Goal: Task Accomplishment & Management: Manage account settings

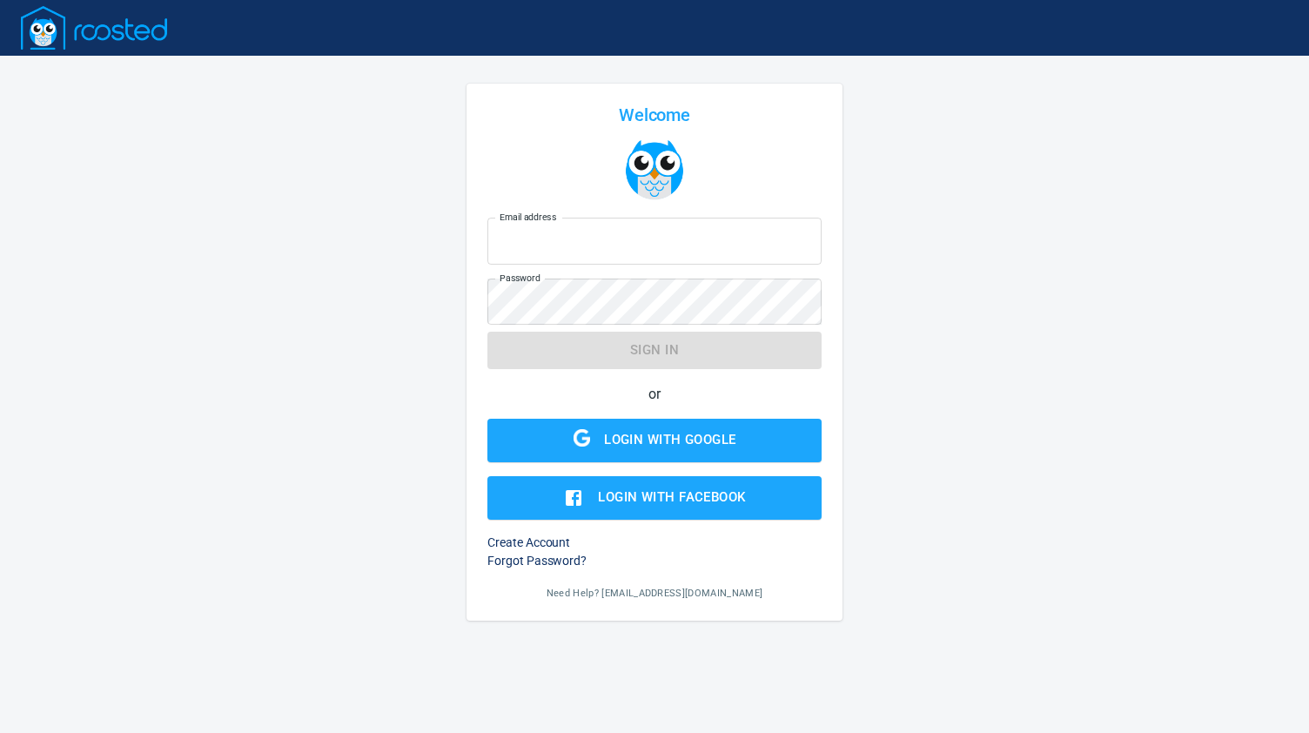
type input "[EMAIL_ADDRESS][DOMAIN_NAME]"
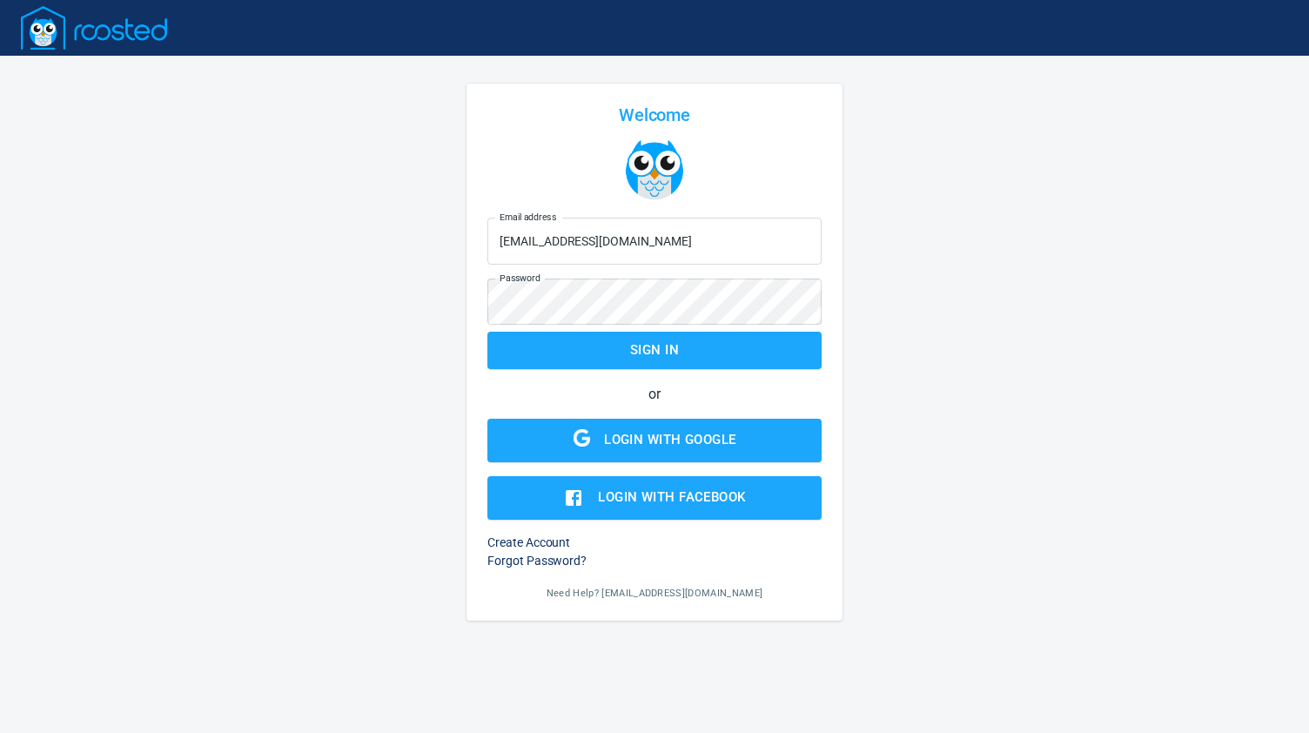
click at [591, 351] on form "Email address [EMAIL_ADDRESS][DOMAIN_NAME] Email address Password Password Sign…" at bounding box center [654, 365] width 334 height 309
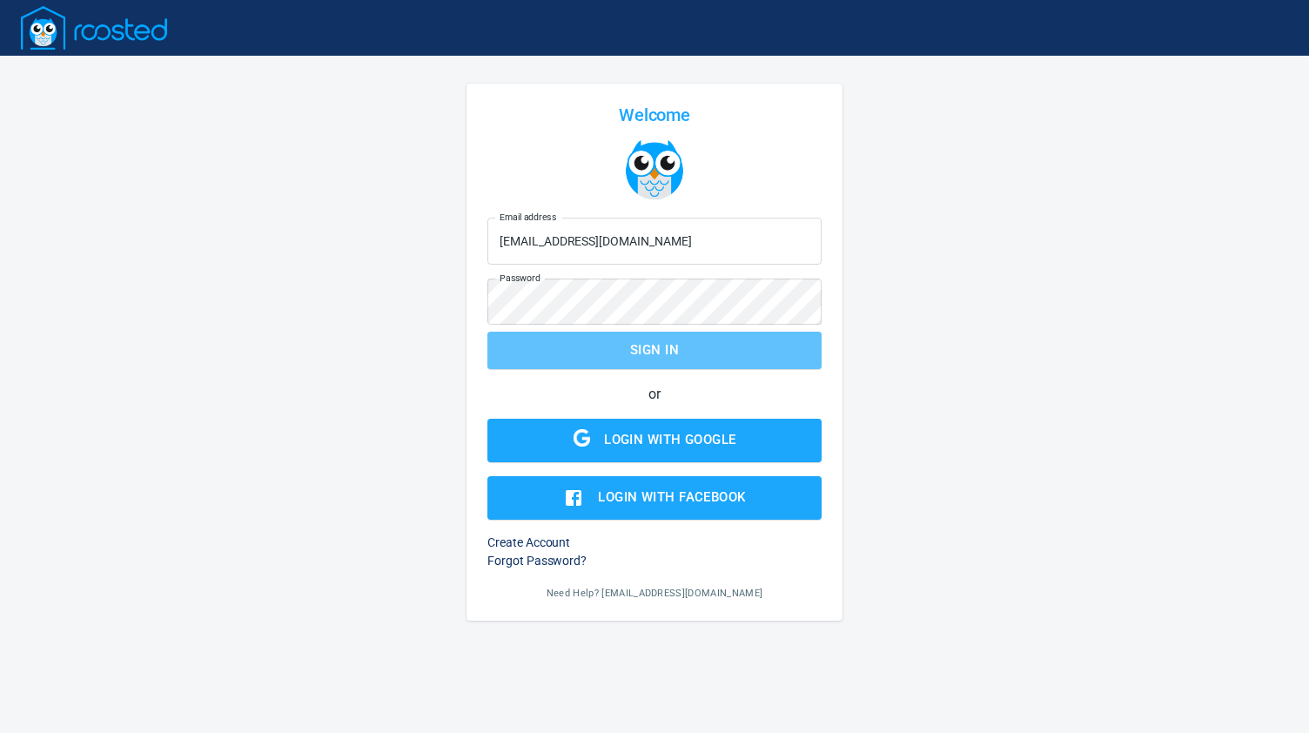
click at [591, 351] on span "Sign in" at bounding box center [654, 349] width 296 height 23
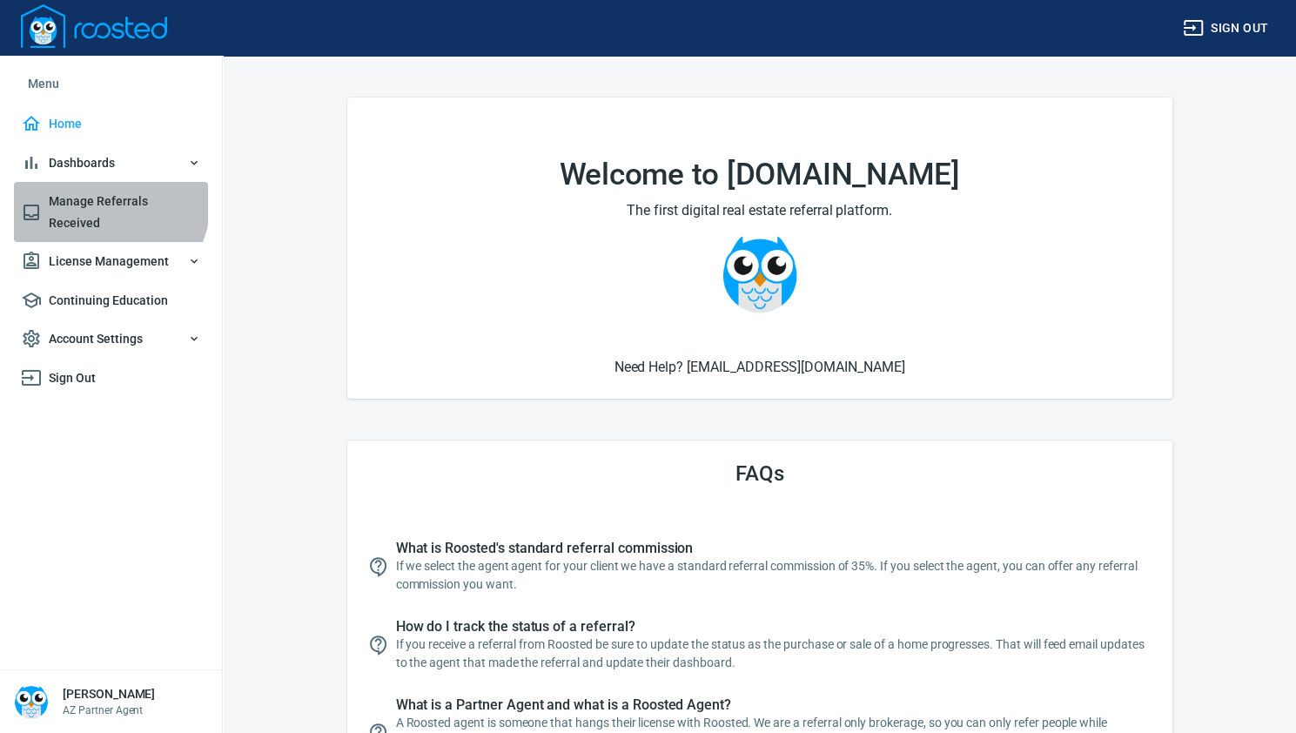
click at [84, 196] on span "Manage Referrals Received" at bounding box center [111, 212] width 180 height 43
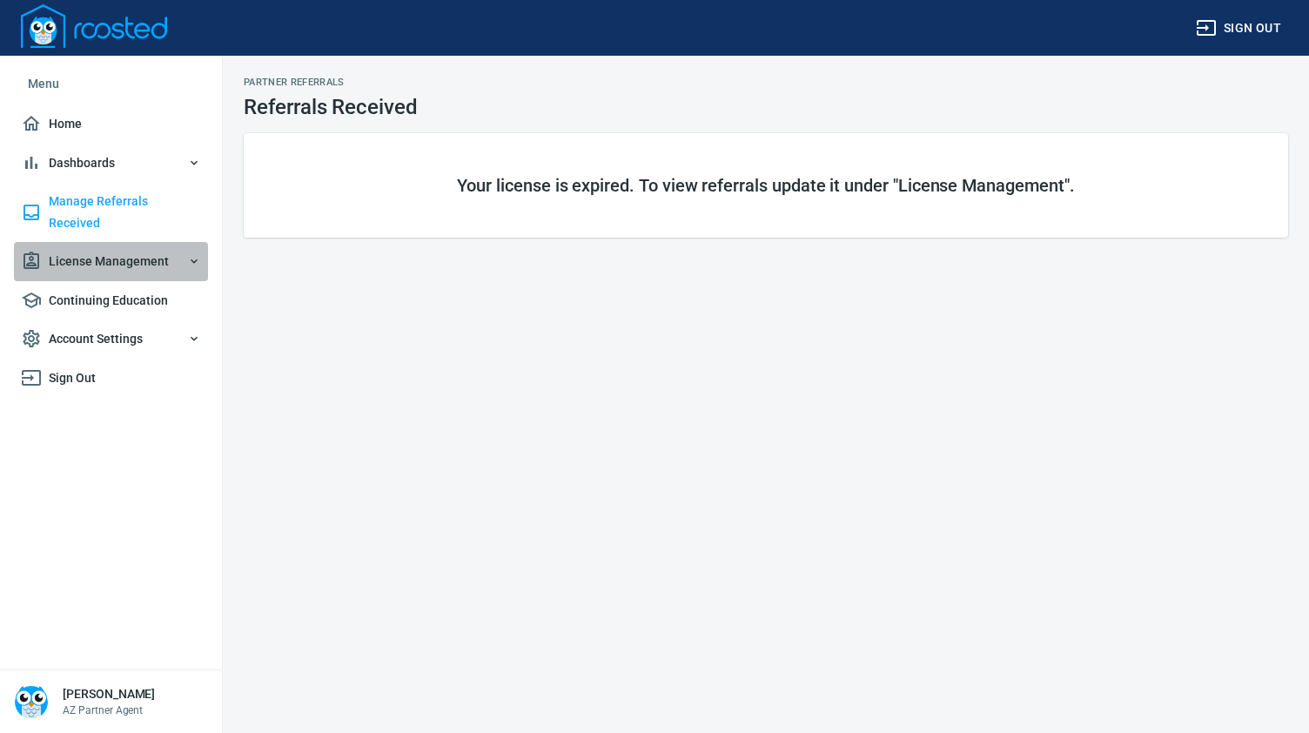
click at [91, 251] on span "License Management" at bounding box center [111, 262] width 180 height 22
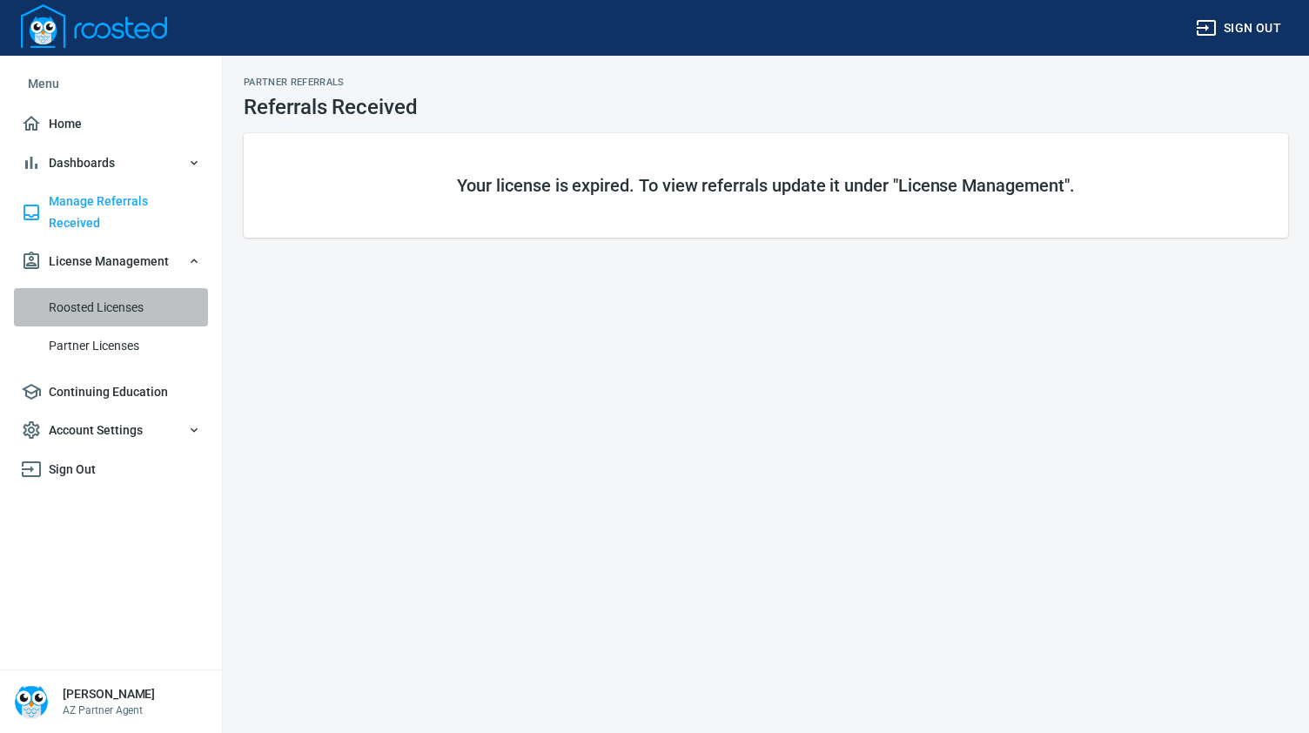
click at [99, 297] on span "Roosted Licenses" at bounding box center [125, 308] width 152 height 22
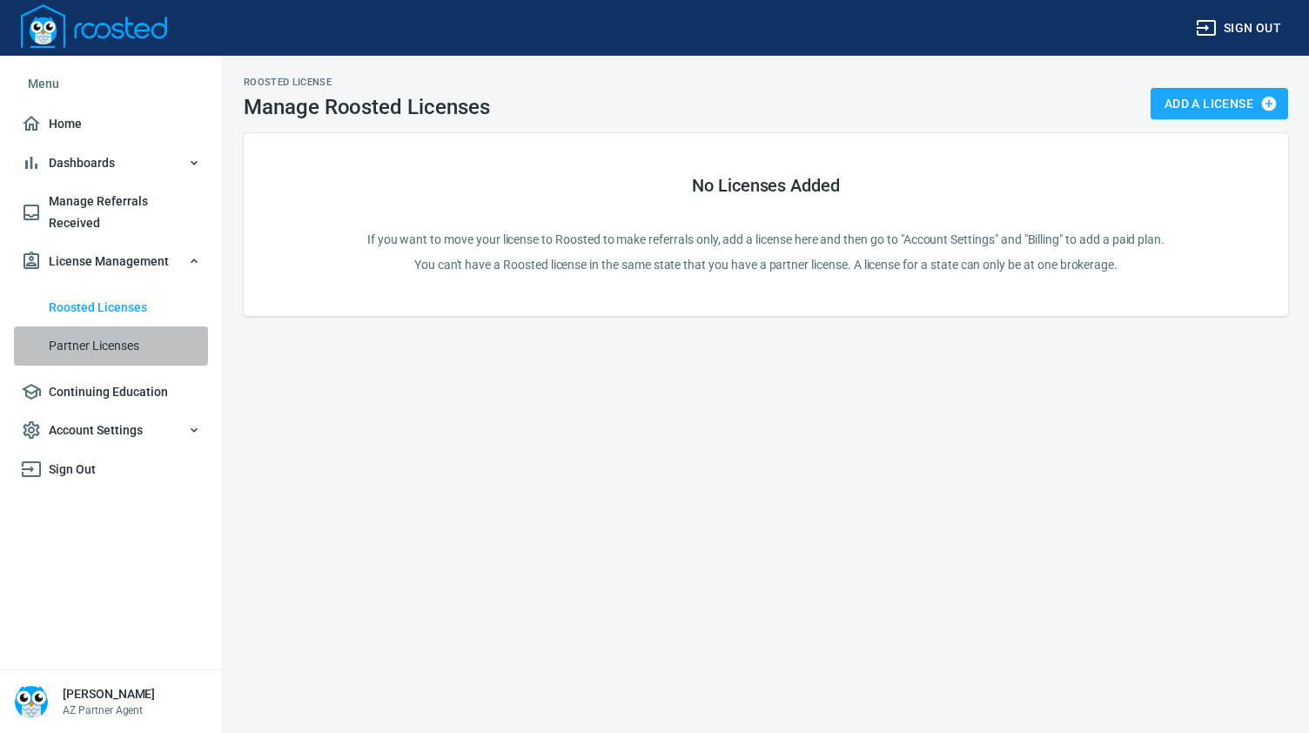
click at [101, 335] on span "Partner Licenses" at bounding box center [125, 346] width 152 height 22
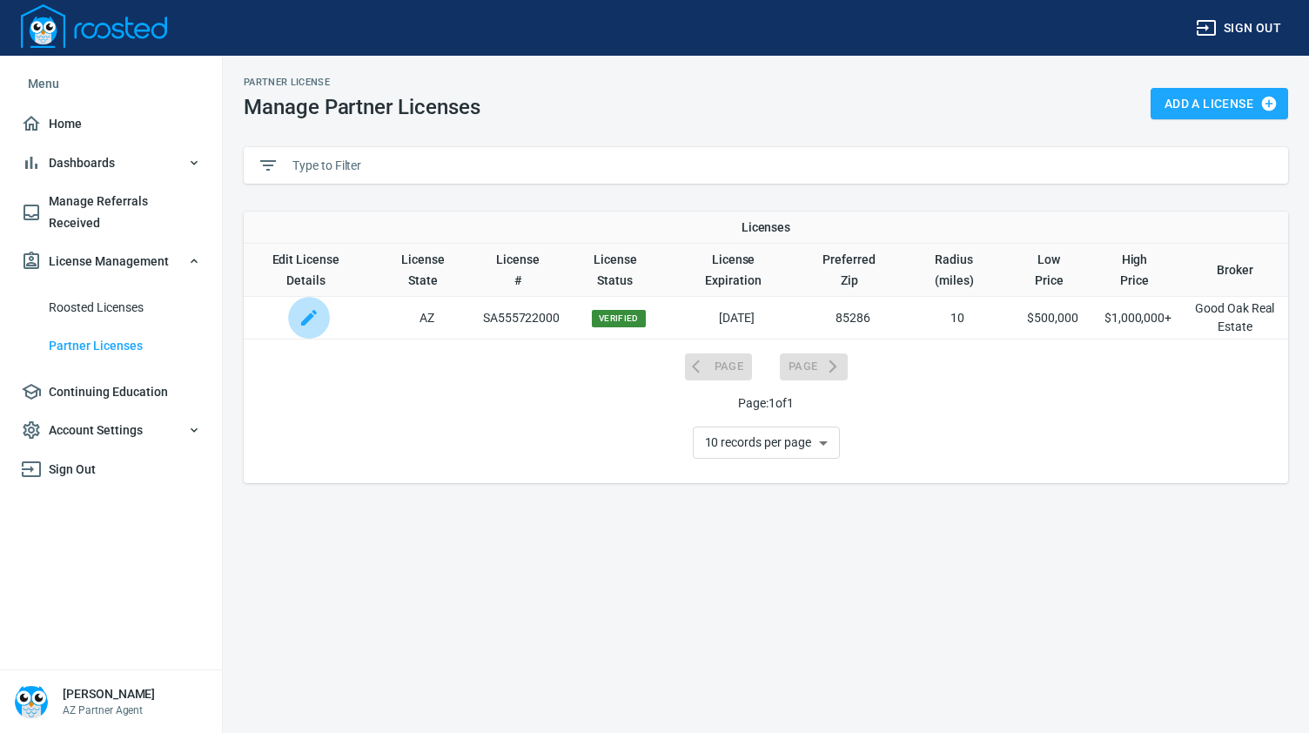
click at [305, 312] on icon "button" at bounding box center [308, 317] width 21 height 21
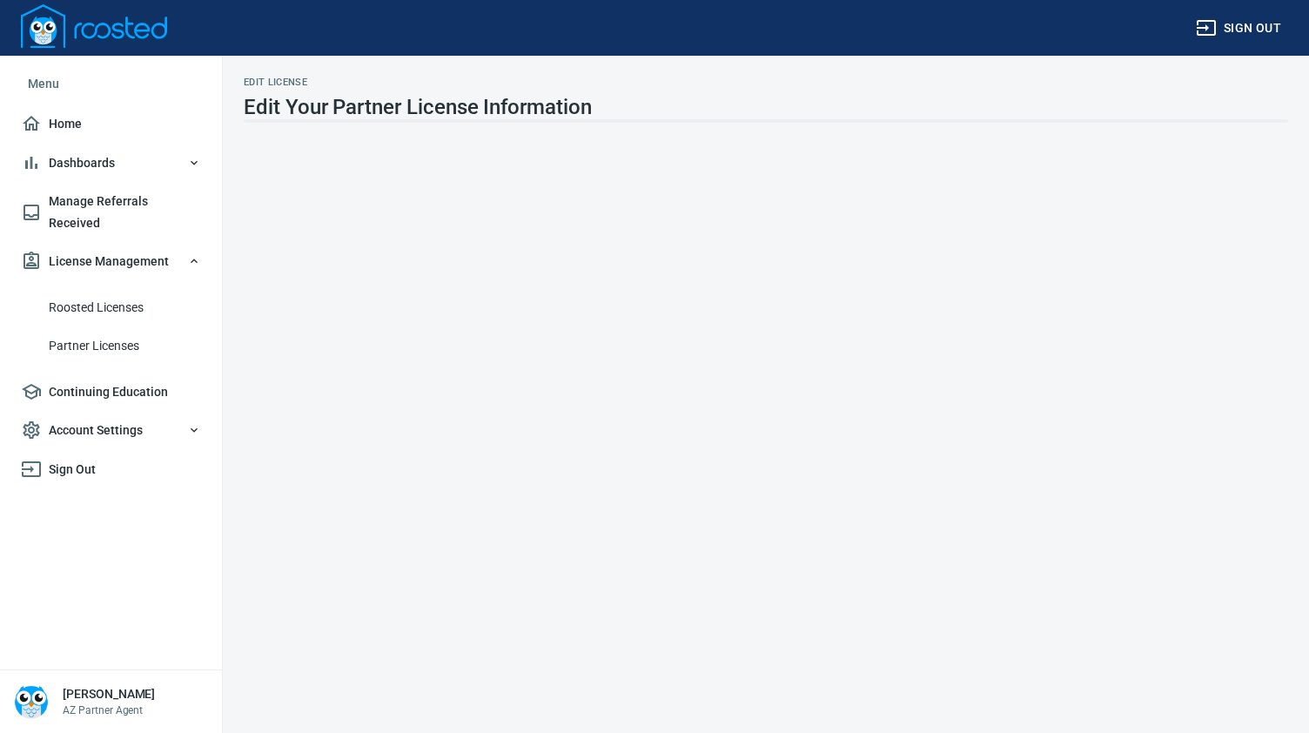
select select "500,000"
select select "1,000,000+"
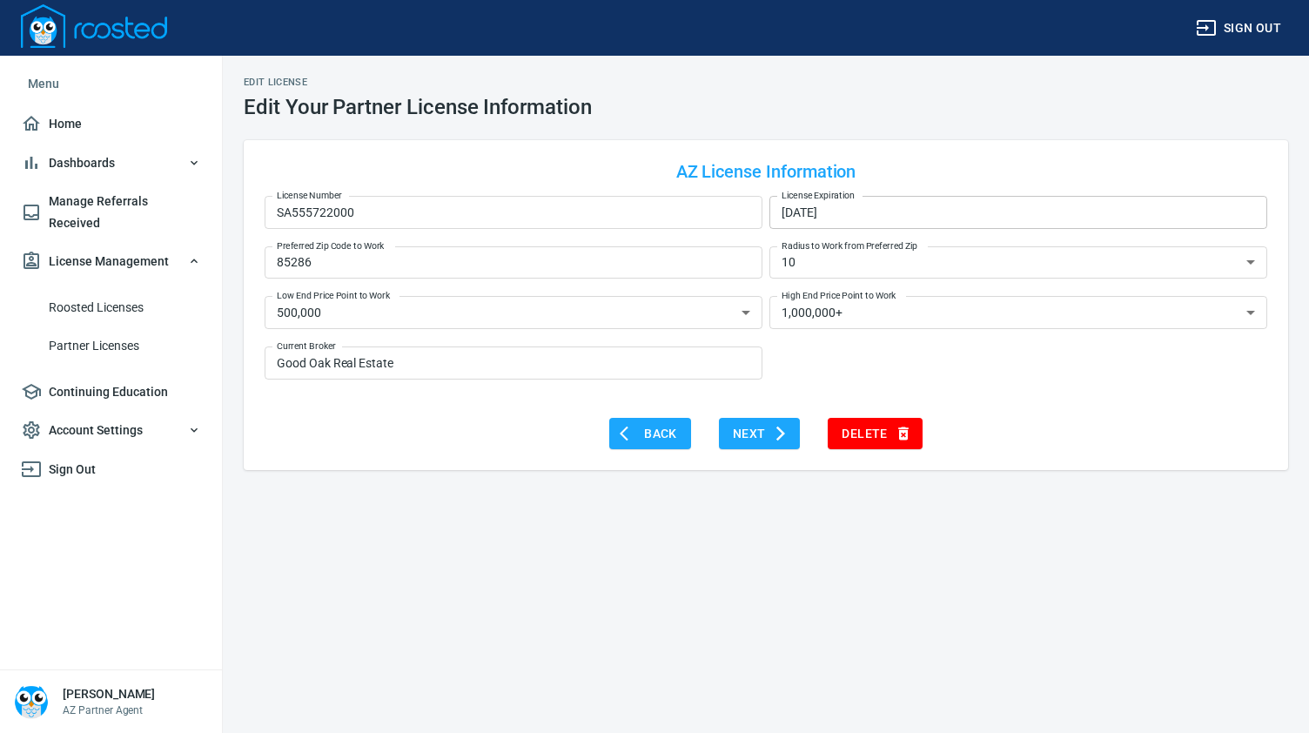
click at [879, 211] on input "[DATE]" at bounding box center [1018, 212] width 498 height 33
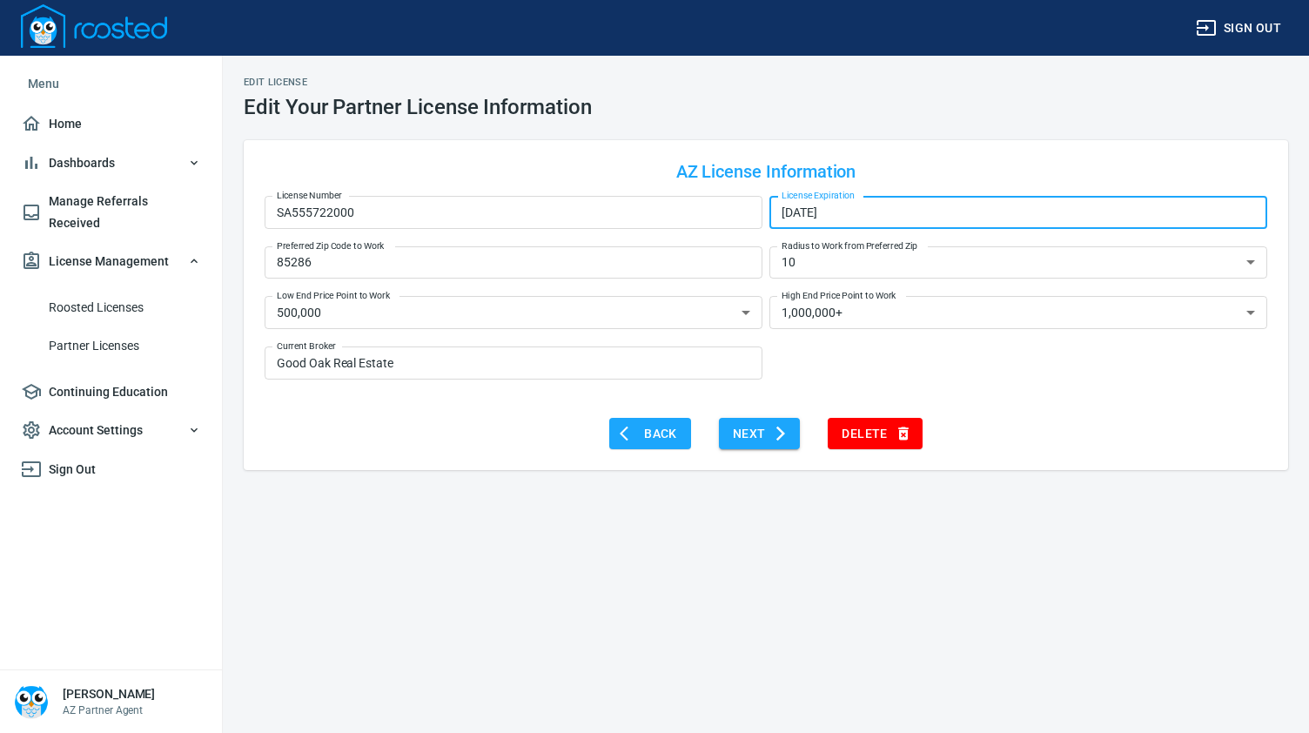
type input "[DATE]"
click at [761, 434] on span "Next" at bounding box center [760, 434] width 54 height 22
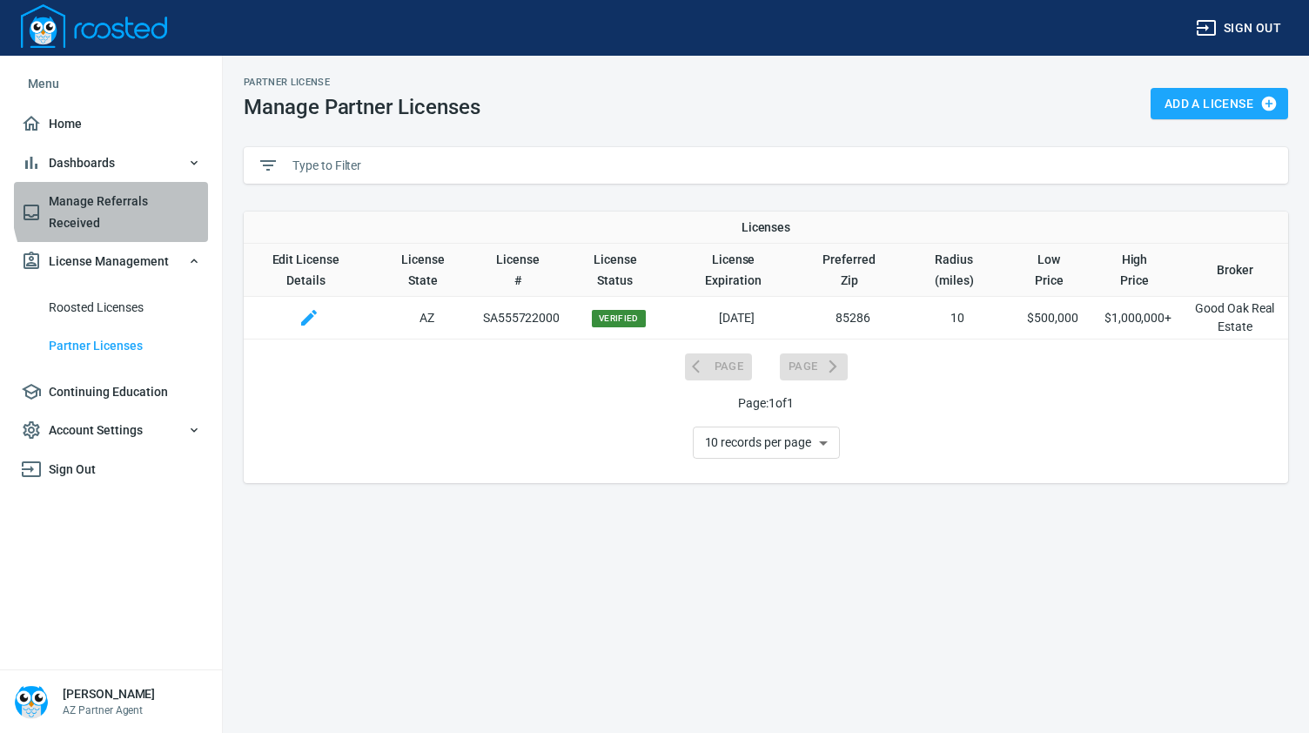
click at [143, 202] on span "Manage Referrals Received" at bounding box center [111, 212] width 180 height 43
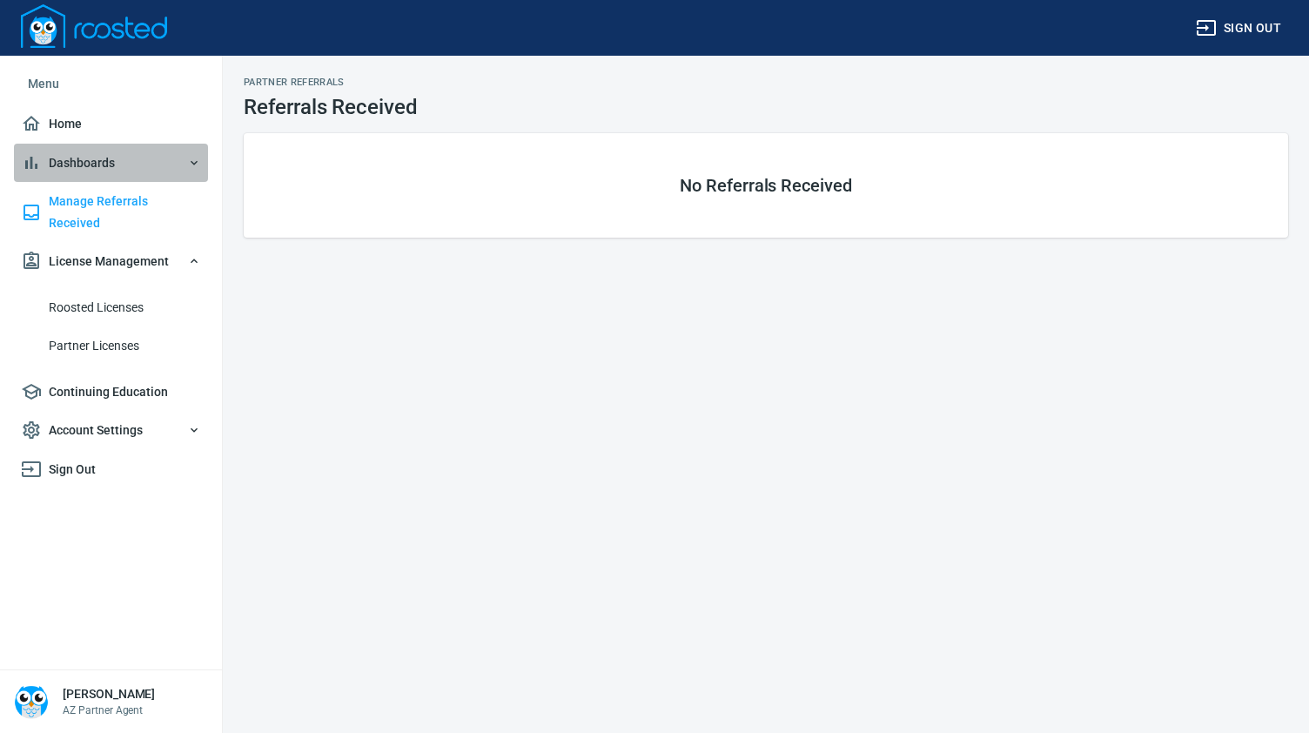
click at [94, 157] on span "Dashboards" at bounding box center [111, 163] width 180 height 22
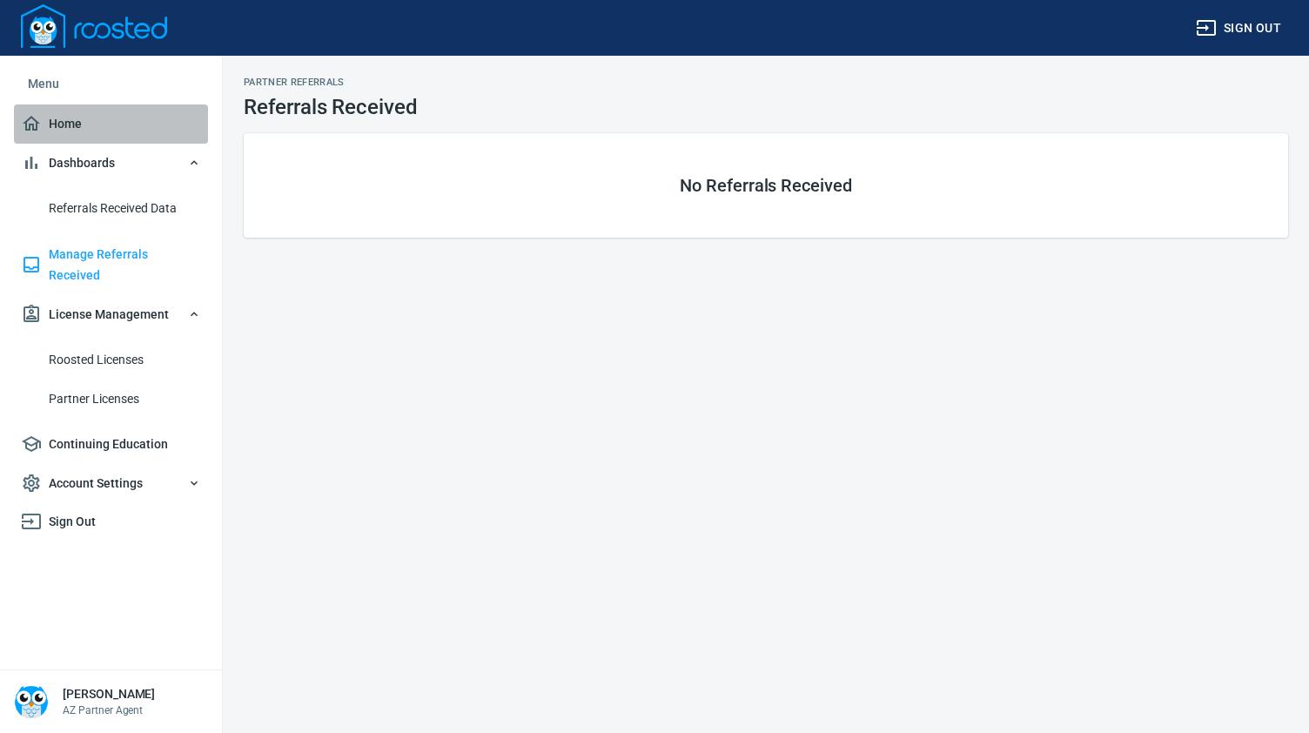
click at [77, 127] on span "Home" at bounding box center [111, 124] width 180 height 22
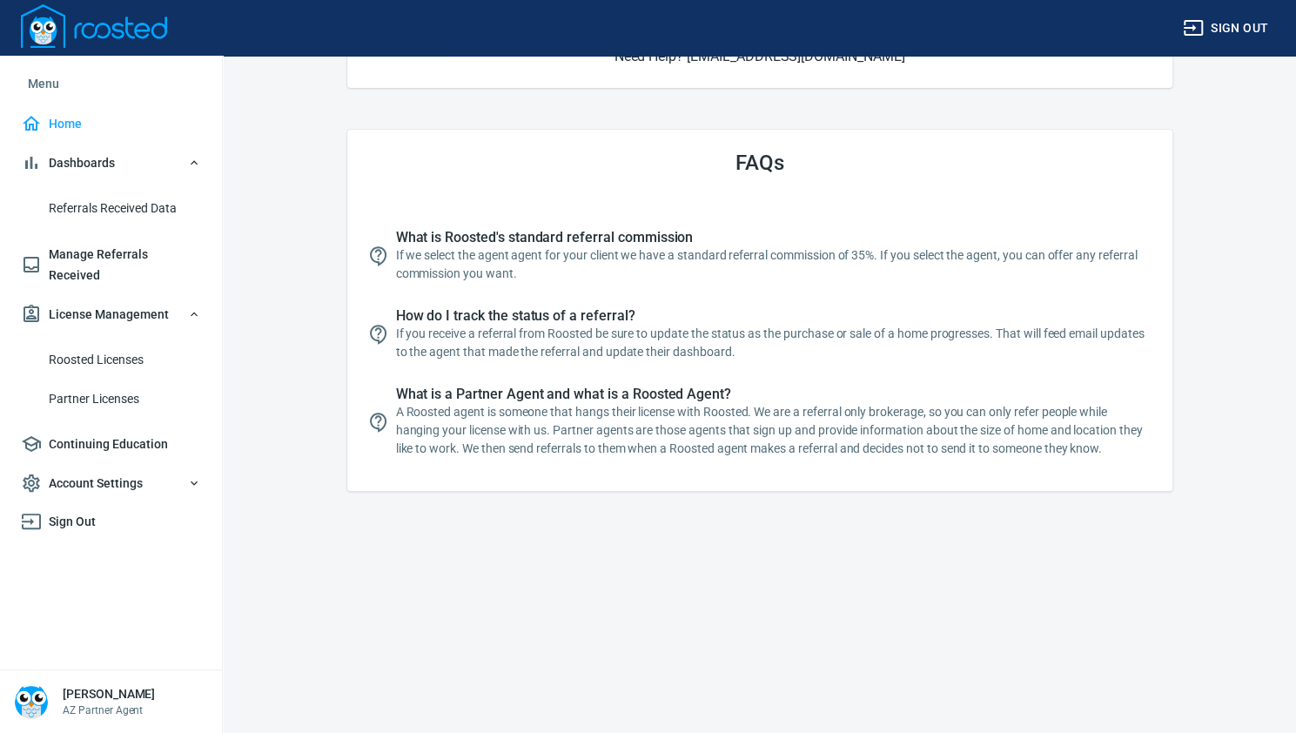
scroll to position [339, 0]
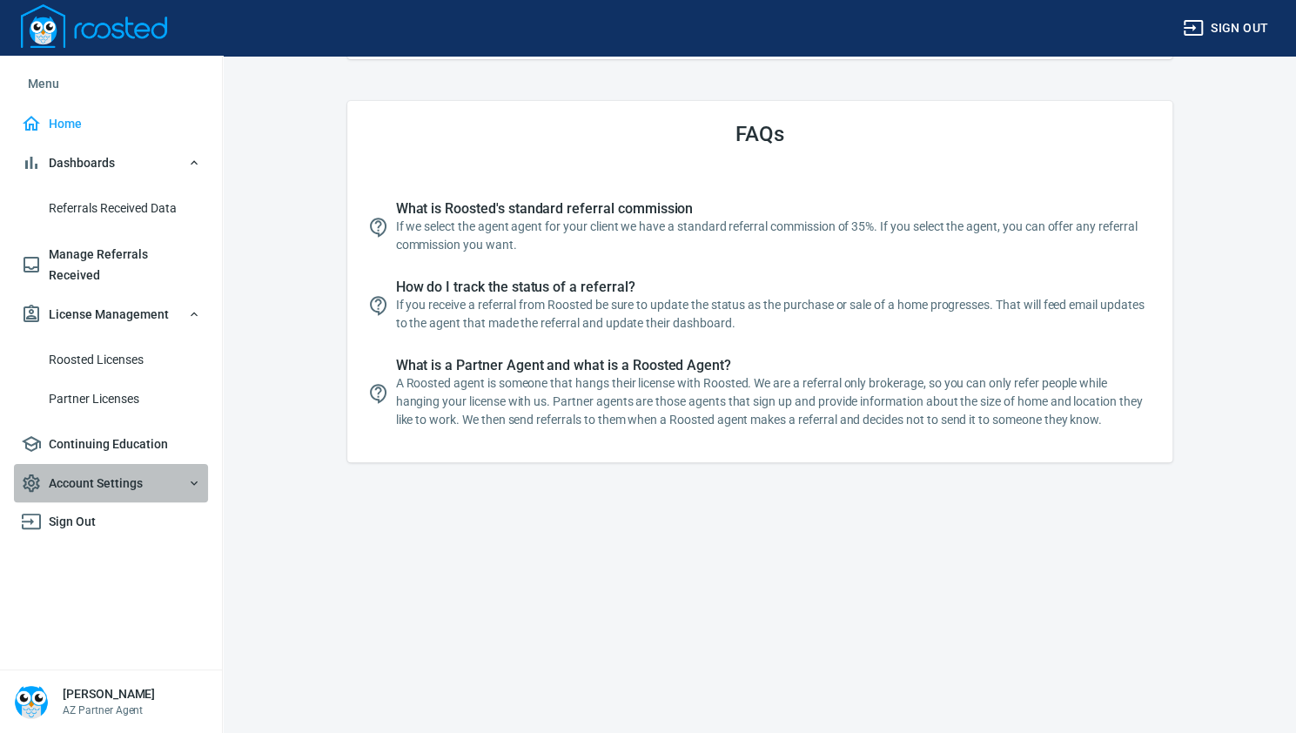
click at [153, 472] on span "Account Settings" at bounding box center [111, 483] width 180 height 22
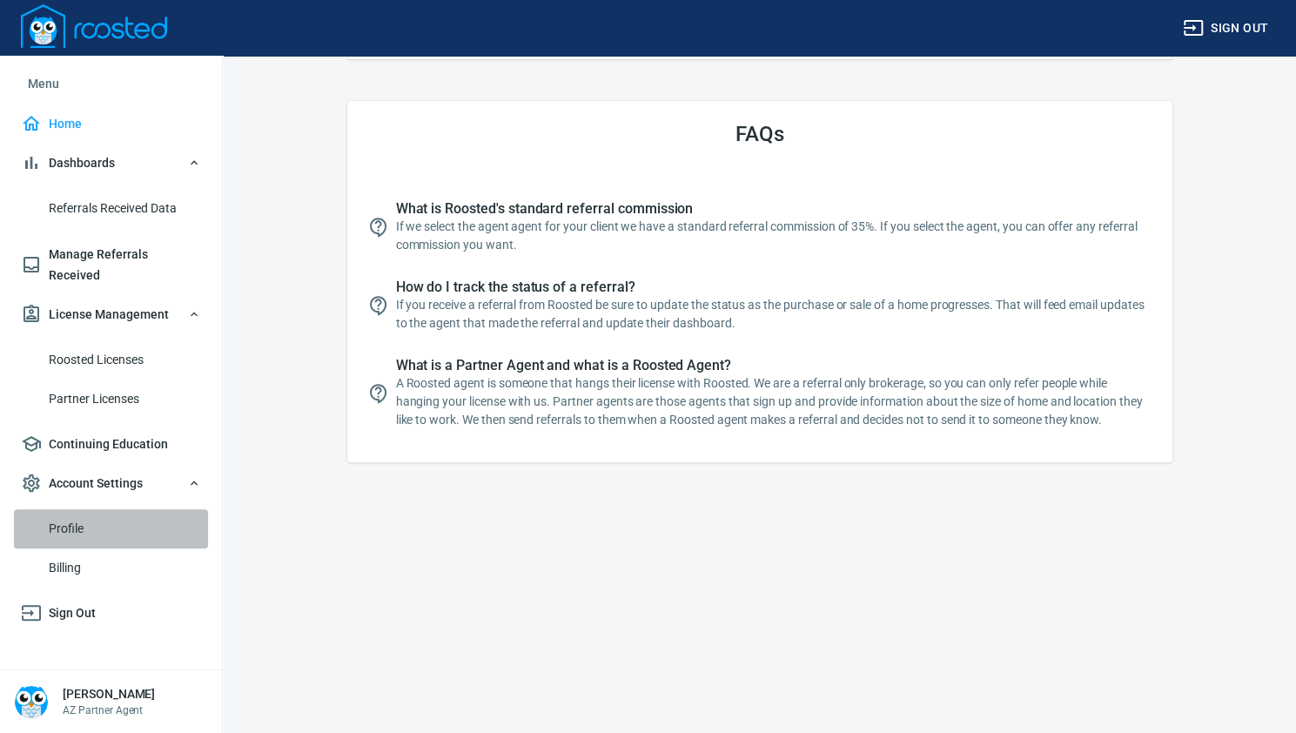
click at [82, 518] on span "Profile" at bounding box center [125, 529] width 152 height 22
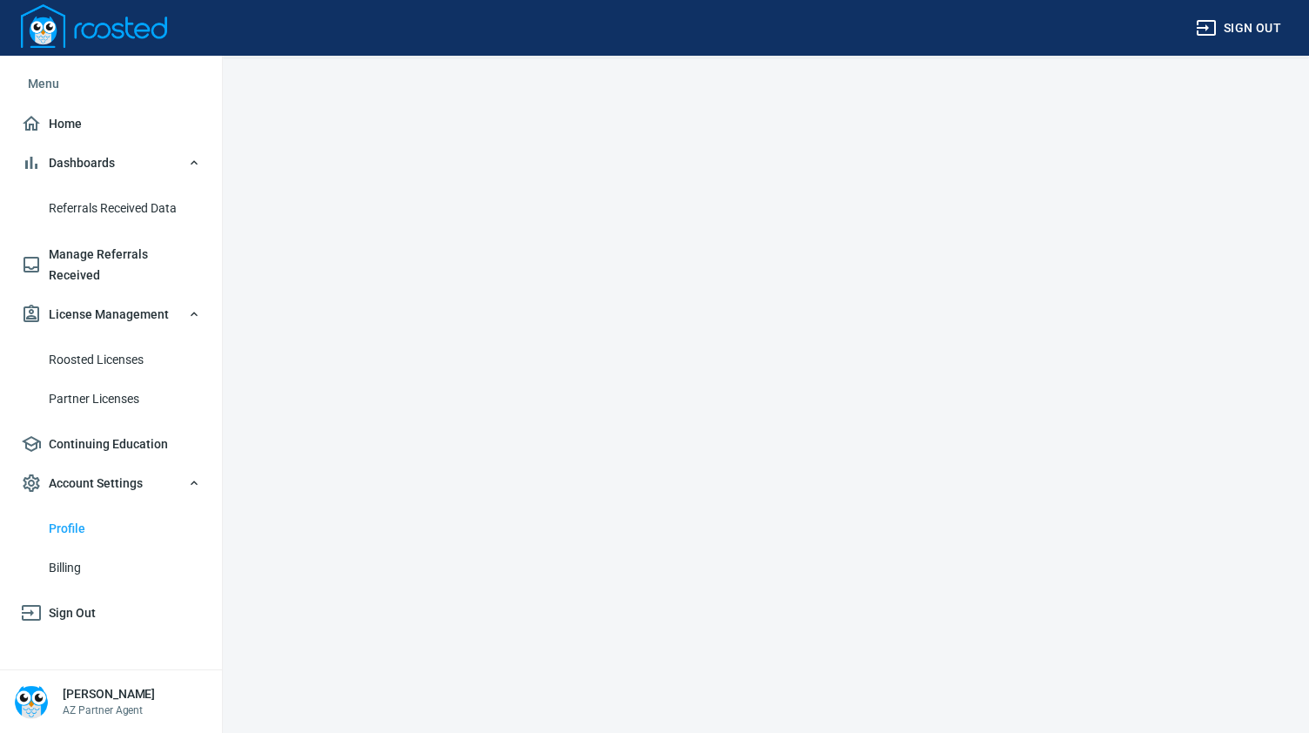
select select "AZ"
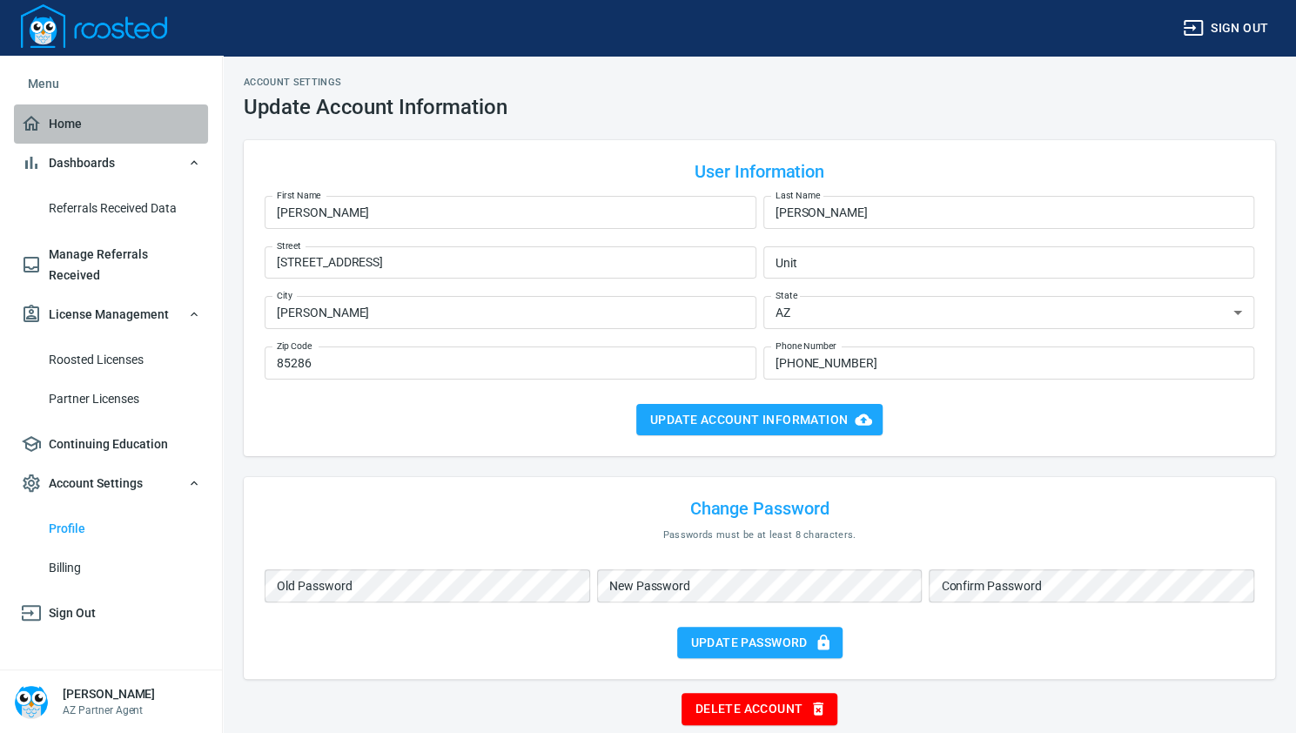
click at [68, 123] on span "Home" at bounding box center [111, 124] width 180 height 22
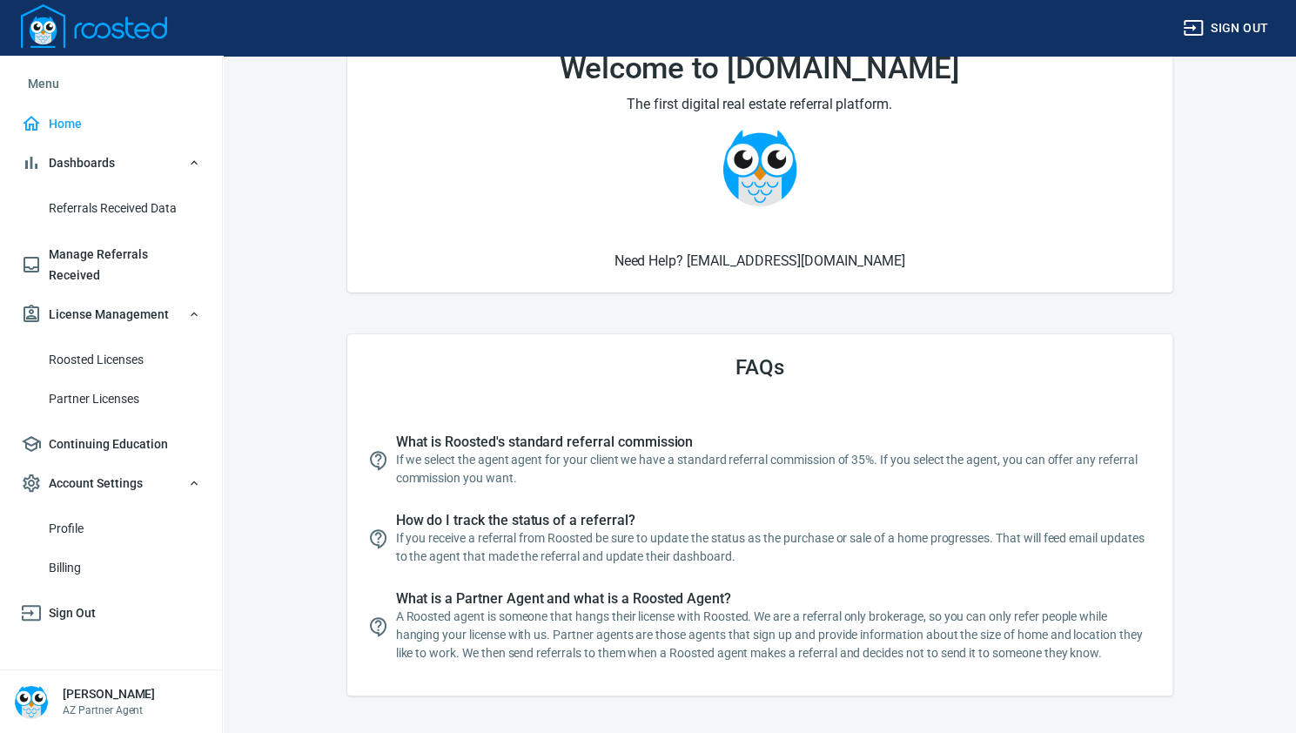
scroll to position [107, 0]
drag, startPoint x: 861, startPoint y: 255, endPoint x: 737, endPoint y: 264, distance: 124.7
click at [737, 264] on h6 "Need Help? [EMAIL_ADDRESS][DOMAIN_NAME]" at bounding box center [759, 260] width 783 height 22
copy h6 "[EMAIL_ADDRESS][DOMAIN_NAME]"
